Goal: Information Seeking & Learning: Stay updated

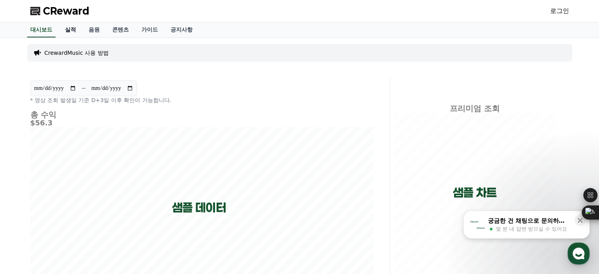
click at [59, 22] on link "실적" at bounding box center [71, 29] width 24 height 15
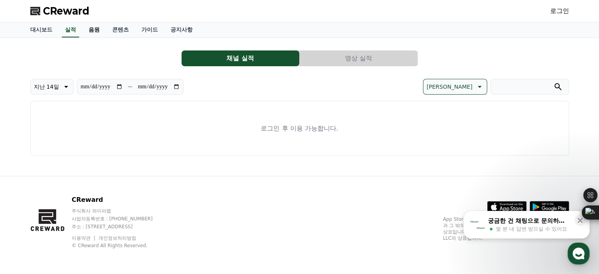
click at [82, 22] on link "음원" at bounding box center [94, 29] width 24 height 15
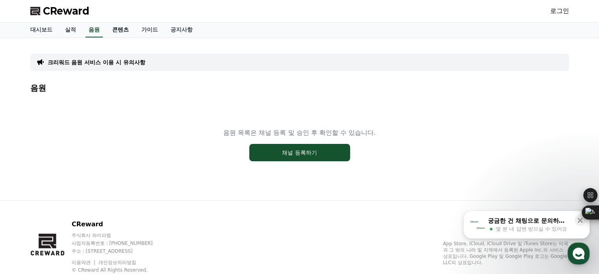
click at [106, 23] on link "콘텐츠" at bounding box center [120, 29] width 29 height 15
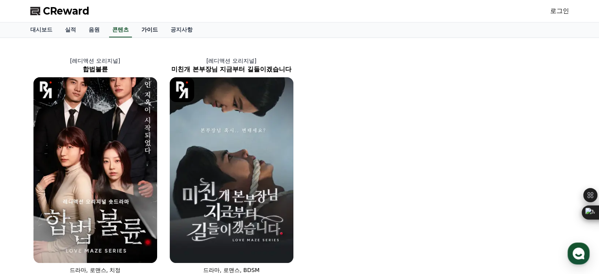
click at [135, 22] on link "가이드" at bounding box center [149, 29] width 29 height 15
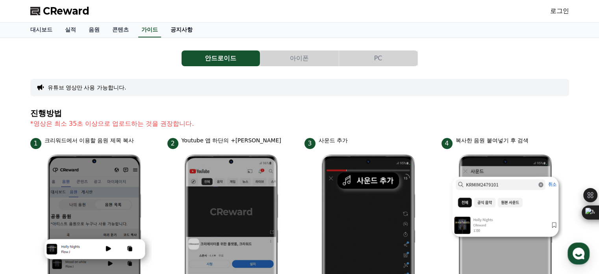
click at [164, 22] on link "공지사항" at bounding box center [181, 29] width 35 height 15
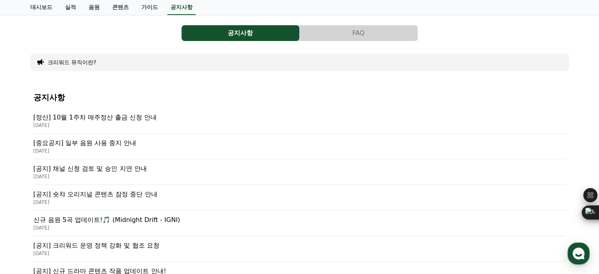
scroll to position [39, 0]
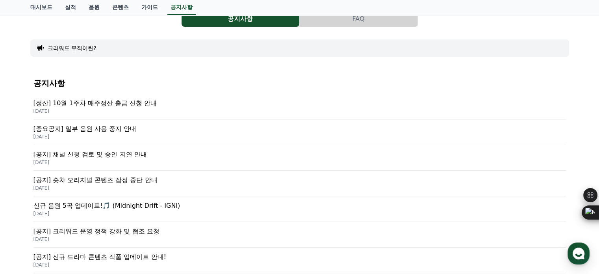
click at [83, 124] on p "[중요공지] 일부 음원 사용 중지 안내" at bounding box center [299, 128] width 533 height 9
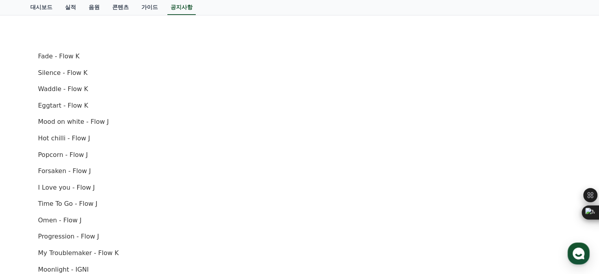
scroll to position [77, 0]
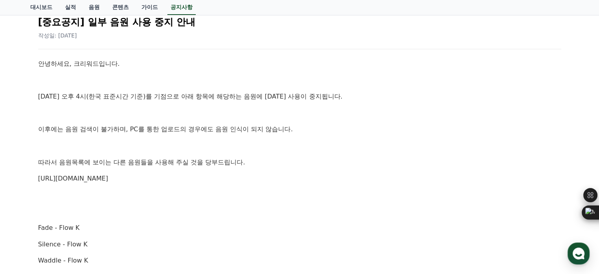
click at [89, 175] on link "[URL][DOMAIN_NAME]" at bounding box center [73, 178] width 70 height 7
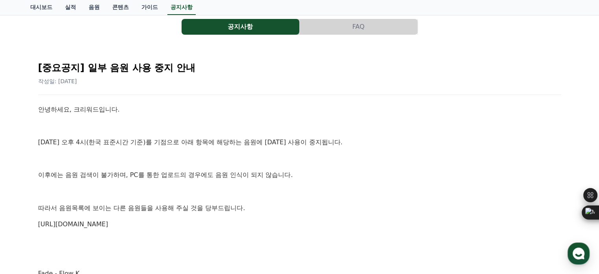
scroll to position [0, 0]
